Goal: Information Seeking & Learning: Learn about a topic

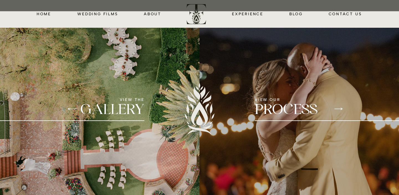
scroll to position [685, 0]
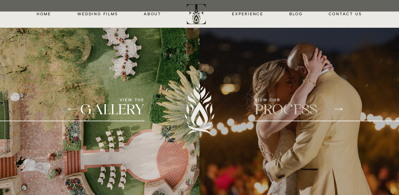
click at [280, 107] on h2 "PROCESS" at bounding box center [323, 111] width 136 height 18
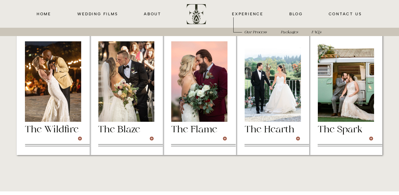
scroll to position [1444, 0]
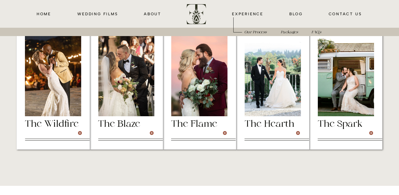
click at [60, 77] on div at bounding box center [53, 76] width 56 height 80
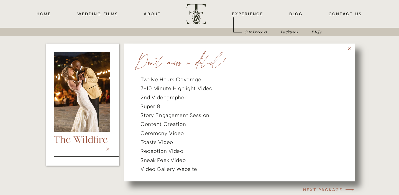
scroll to position [1433, 0]
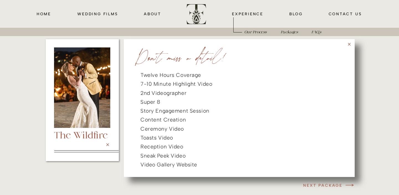
click at [346, 45] on div at bounding box center [239, 108] width 231 height 138
click at [348, 45] on icon at bounding box center [349, 44] width 5 height 5
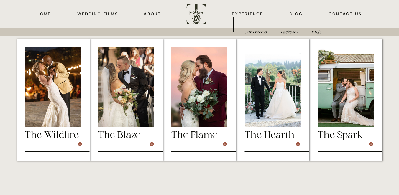
click at [362, 65] on div at bounding box center [346, 87] width 56 height 80
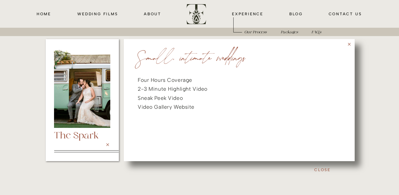
click at [349, 42] on icon at bounding box center [349, 44] width 5 height 5
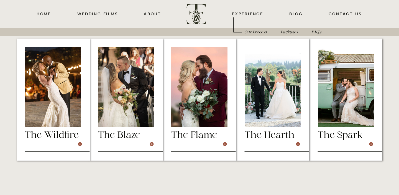
click at [290, 91] on div at bounding box center [273, 87] width 56 height 80
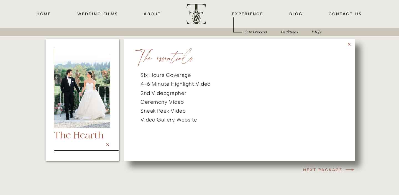
click at [349, 43] on icon at bounding box center [349, 44] width 5 height 5
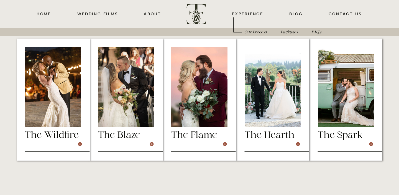
click at [212, 95] on div at bounding box center [199, 87] width 56 height 80
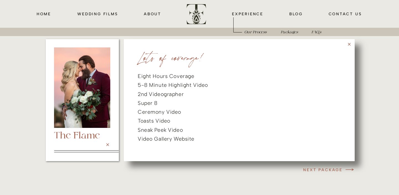
click at [350, 44] on icon at bounding box center [349, 44] width 5 height 5
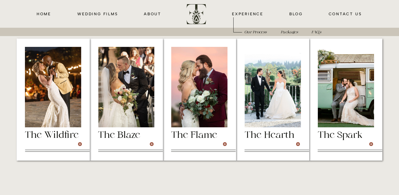
click at [146, 102] on div at bounding box center [126, 87] width 56 height 80
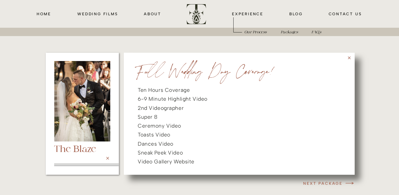
scroll to position [1419, 0]
click at [348, 58] on icon at bounding box center [349, 58] width 5 height 5
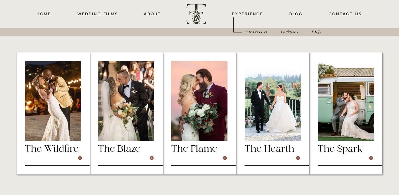
click at [64, 103] on div at bounding box center [53, 101] width 56 height 80
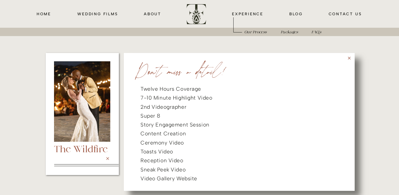
click at [347, 59] on icon at bounding box center [349, 58] width 5 height 5
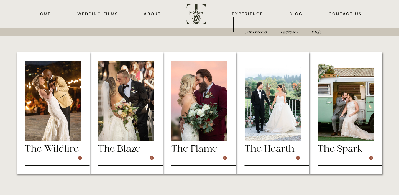
click at [194, 103] on div at bounding box center [199, 101] width 56 height 80
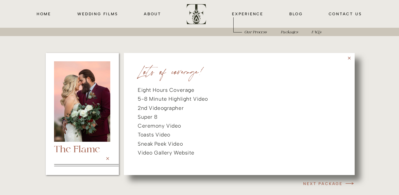
click at [350, 58] on icon at bounding box center [349, 58] width 5 height 5
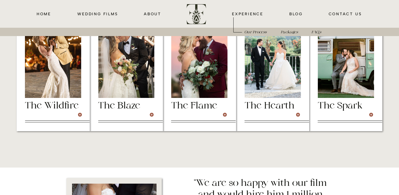
scroll to position [1460, 0]
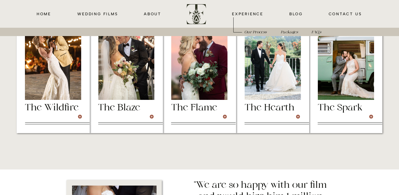
click at [160, 68] on div at bounding box center [126, 72] width 73 height 122
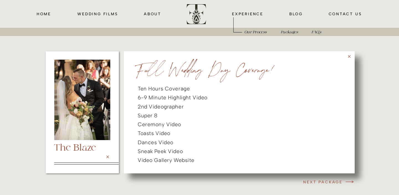
scroll to position [1419, 0]
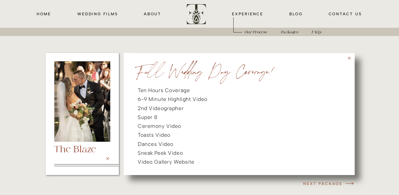
click at [350, 55] on div at bounding box center [239, 114] width 231 height 122
click at [352, 58] on div at bounding box center [239, 114] width 231 height 122
click at [348, 57] on icon at bounding box center [349, 58] width 3 height 3
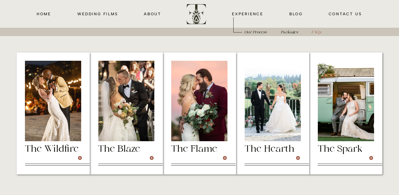
click at [313, 31] on icon "FAQ's" at bounding box center [316, 32] width 10 height 4
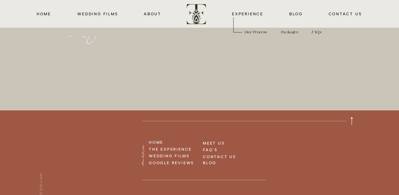
scroll to position [2442, 0]
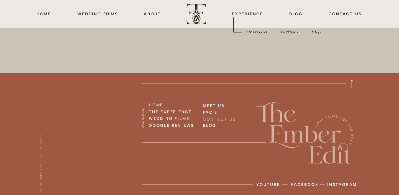
click at [215, 120] on h3 "CONTACT US" at bounding box center [225, 119] width 44 height 6
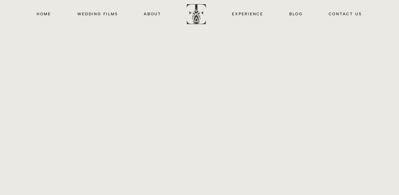
scroll to position [210, 0]
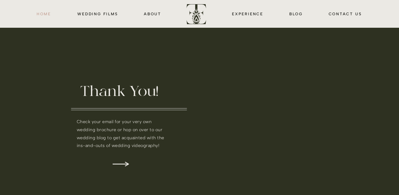
click at [45, 17] on nav "HOME" at bounding box center [44, 14] width 16 height 6
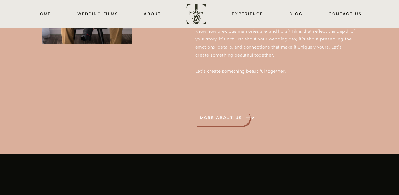
scroll to position [866, 0]
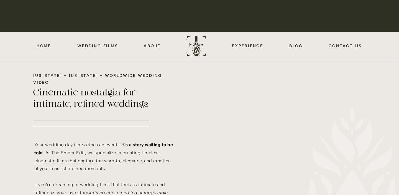
scroll to position [167, 0]
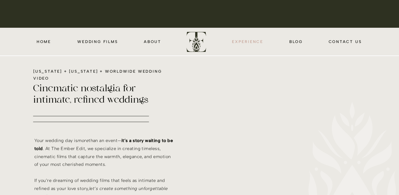
click at [246, 43] on nav "EXPERIENCE" at bounding box center [248, 41] width 34 height 6
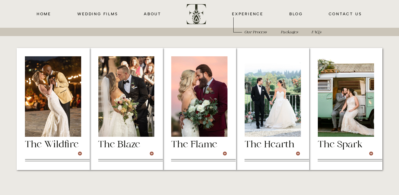
scroll to position [1423, 0]
click at [225, 153] on icon at bounding box center [225, 154] width 4 height 4
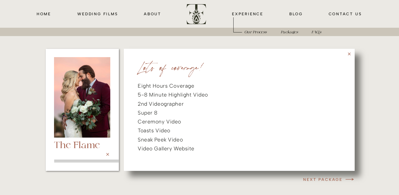
click at [349, 55] on icon at bounding box center [349, 54] width 5 height 5
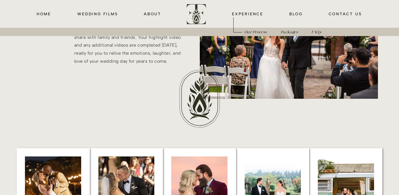
scroll to position [1323, 0]
